Goal: Task Accomplishment & Management: Complete application form

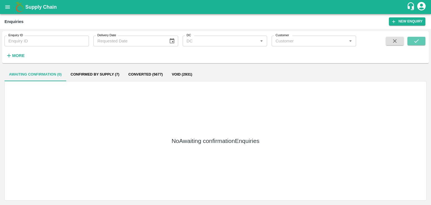
click at [417, 44] on icon "submit" at bounding box center [416, 41] width 6 height 6
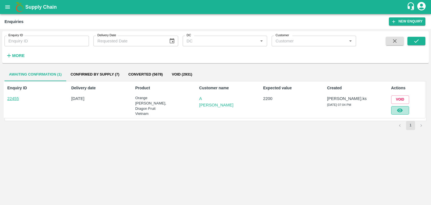
click at [400, 112] on icon "button" at bounding box center [399, 110] width 6 height 6
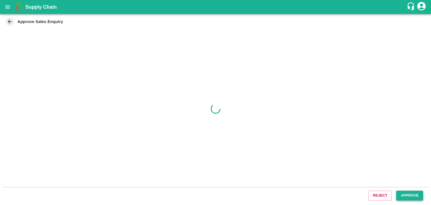
click at [405, 196] on button "Approve" at bounding box center [409, 195] width 27 height 10
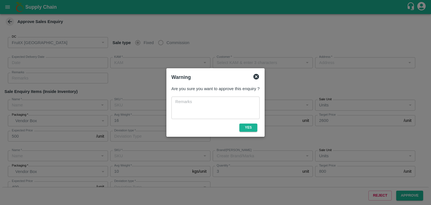
type input "[DATE] 07:25 PM"
type input "[PERSON_NAME].ks"
type input "A [PERSON_NAME]"
type input "FruitX, [GEOGRAPHIC_DATA], [GEOGRAPHIC_DATA] Urban, [GEOGRAPHIC_DATA]"
type input "Orange [PERSON_NAME]"
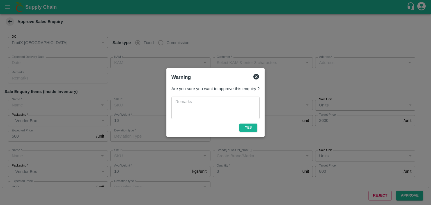
type input "72CT"
type input "LP [PERSON_NAME]"
type input "Sale"
type input "Dragon Fruit Vietnam"
type input "20-22 CT"
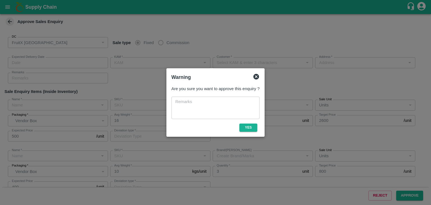
type input "LP"
type input "Sale"
click at [250, 128] on button "Yes" at bounding box center [248, 127] width 18 height 8
